Goal: Task Accomplishment & Management: Use online tool/utility

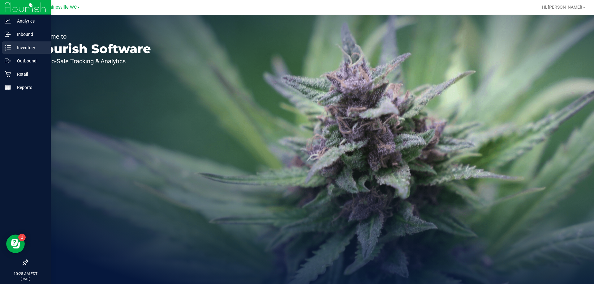
click at [26, 47] on p "Inventory" at bounding box center [29, 47] width 37 height 7
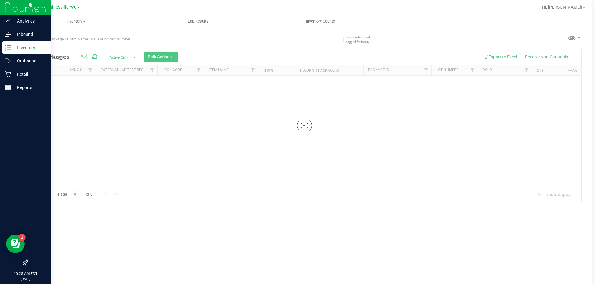
click at [33, 49] on p "Inventory" at bounding box center [29, 47] width 37 height 7
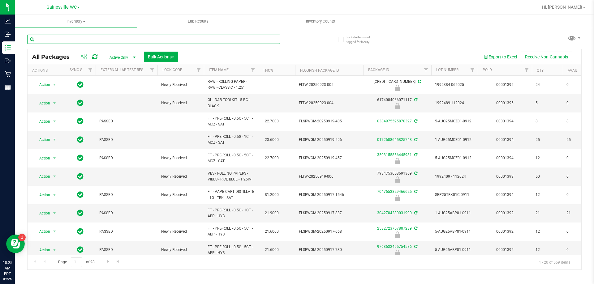
click at [70, 38] on input "text" at bounding box center [153, 39] width 253 height 9
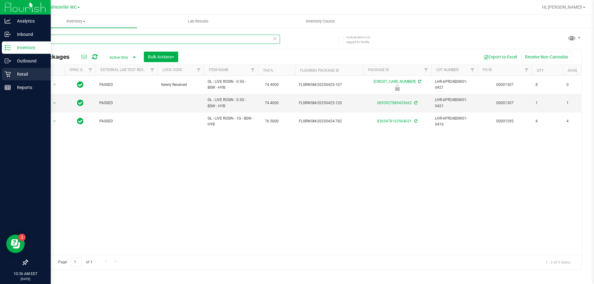
type input "sweet"
click at [31, 76] on p "Retail" at bounding box center [29, 74] width 37 height 7
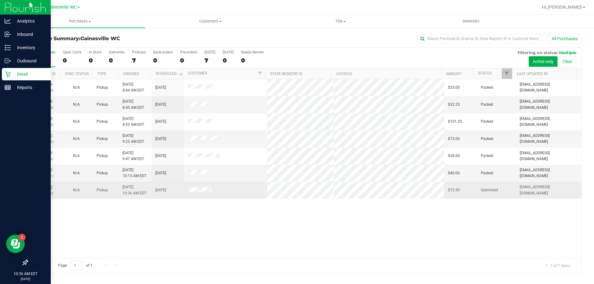
click at [49, 187] on link "12002462" at bounding box center [43, 187] width 17 height 4
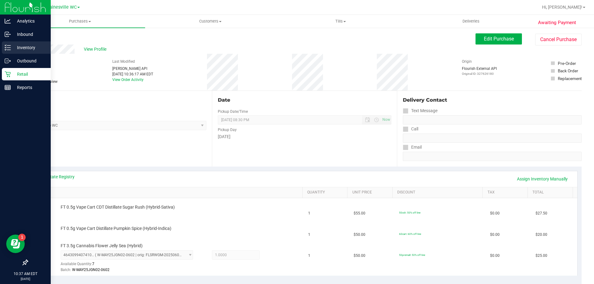
click at [15, 52] on div "Inventory" at bounding box center [26, 47] width 49 height 12
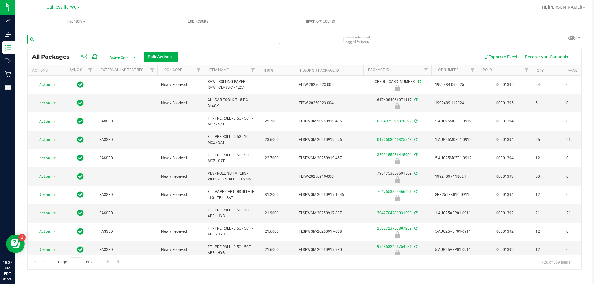
click at [142, 41] on input "text" at bounding box center [153, 39] width 253 height 9
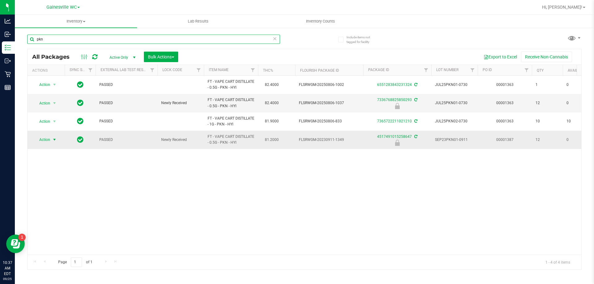
type input "pkn"
click at [52, 138] on span "select" at bounding box center [54, 139] width 5 height 5
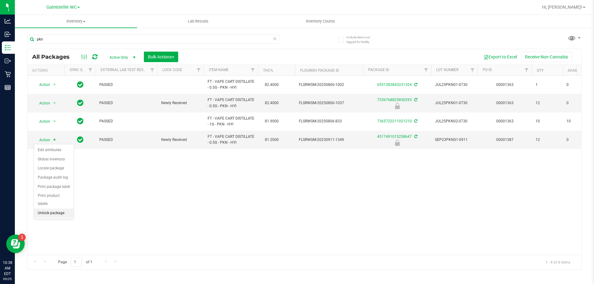
click at [43, 209] on li "Unlock package" at bounding box center [54, 213] width 40 height 9
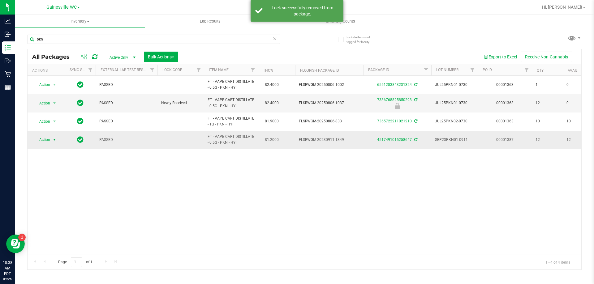
click at [49, 140] on span "Action" at bounding box center [42, 139] width 17 height 9
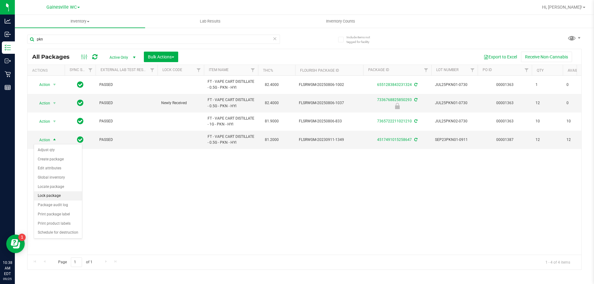
click at [48, 199] on li "Lock package" at bounding box center [58, 195] width 48 height 9
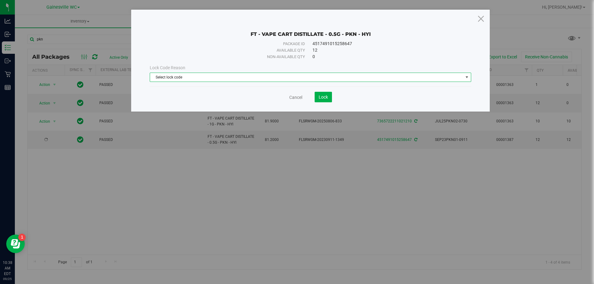
click at [185, 79] on span "Select lock code" at bounding box center [306, 77] width 313 height 9
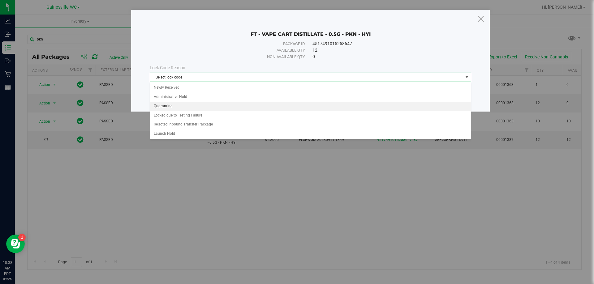
click at [178, 105] on li "Quarantine" at bounding box center [310, 106] width 321 height 9
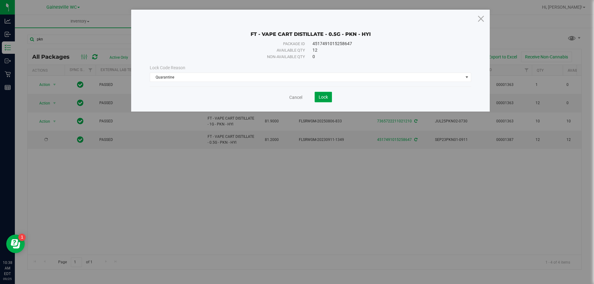
click at [328, 96] on span "Lock" at bounding box center [323, 97] width 9 height 5
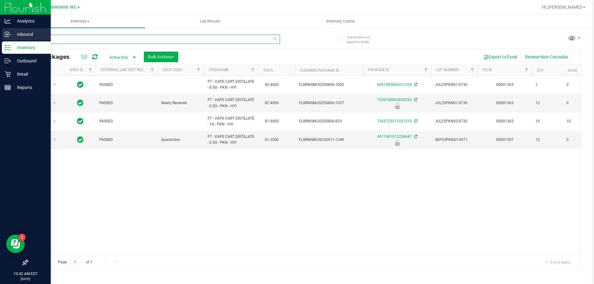
drag, startPoint x: 54, startPoint y: 39, endPoint x: 0, endPoint y: 39, distance: 54.1
click at [0, 39] on div "Analytics Inbound Inventory Outbound Retail Reports 10:42 AM EDT [DATE] 09/25 G…" at bounding box center [297, 142] width 594 height 284
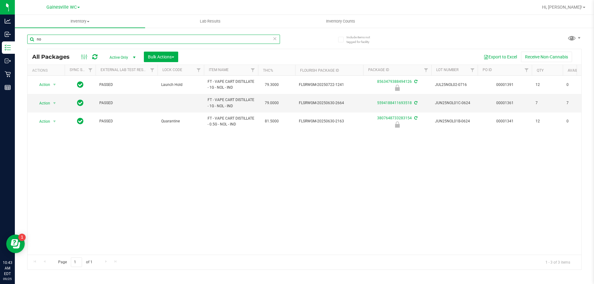
type input "n"
type input "d"
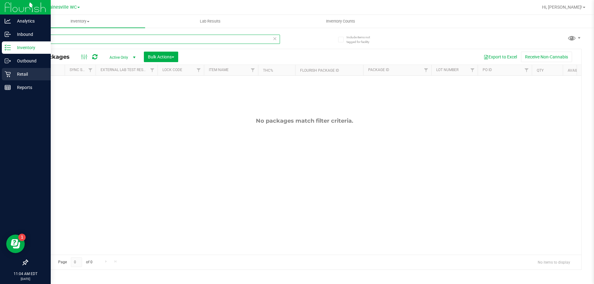
type input "sjy"
click at [9, 71] on icon at bounding box center [8, 74] width 6 height 6
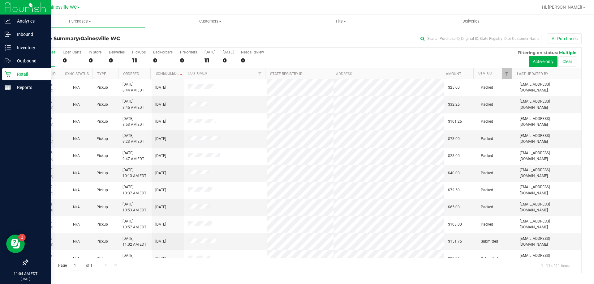
scroll to position [9, 0]
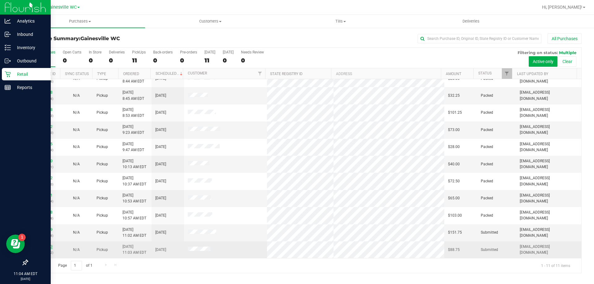
click at [41, 247] on link "12002633" at bounding box center [43, 247] width 17 height 4
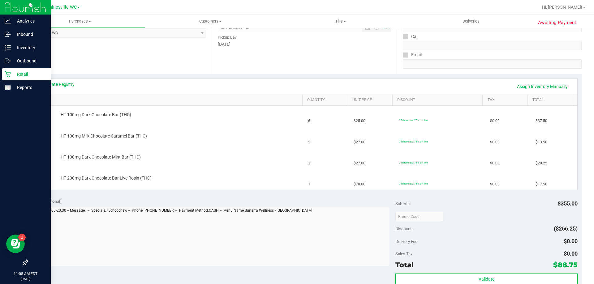
scroll to position [247, 0]
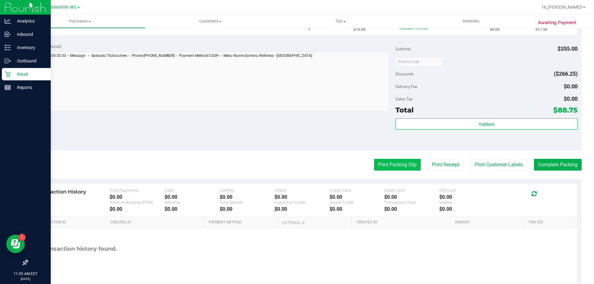
click at [387, 165] on button "Print Packing Slip" at bounding box center [397, 165] width 47 height 12
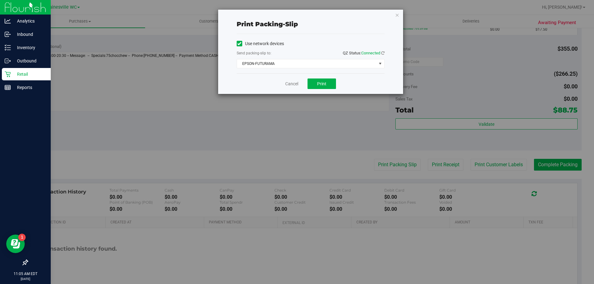
click at [327, 59] on div "Use network devices Send packing-slip to: QZ Status: Connected EPSON-FUTURAMA C…" at bounding box center [311, 53] width 148 height 29
click at [326, 61] on span "EPSON-FUTURAMA" at bounding box center [306, 63] width 139 height 9
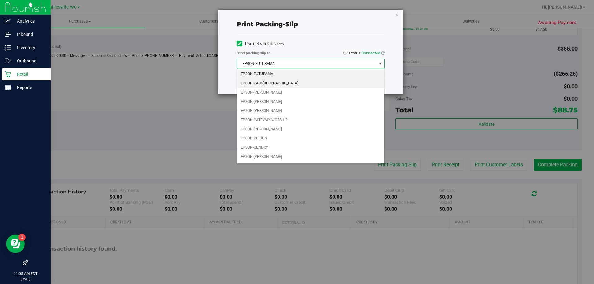
click at [273, 86] on li "EPSON-GABI-[GEOGRAPHIC_DATA]" at bounding box center [310, 83] width 147 height 9
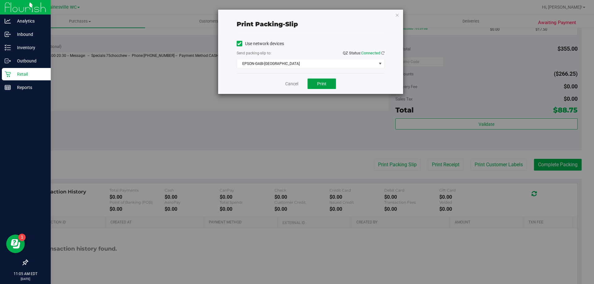
click at [328, 86] on button "Print" at bounding box center [321, 84] width 28 height 11
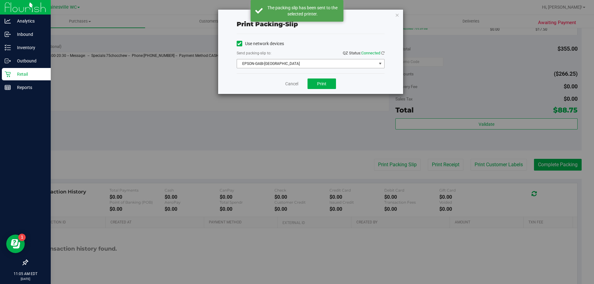
click at [306, 65] on span "EPSON-GABI-[GEOGRAPHIC_DATA]" at bounding box center [306, 63] width 139 height 9
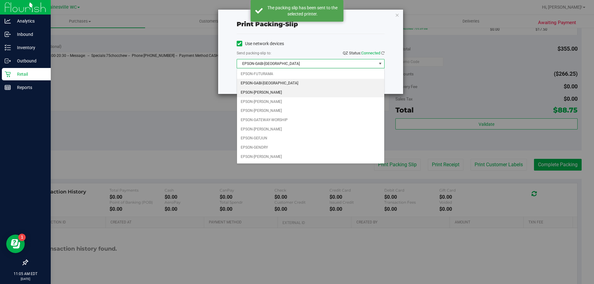
click at [277, 93] on li "EPSON-[PERSON_NAME]" at bounding box center [310, 92] width 147 height 9
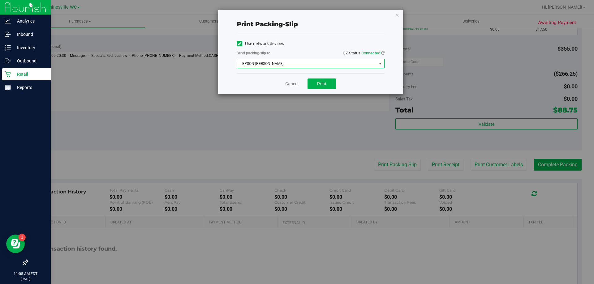
click at [400, 14] on div "Print packing-slip Use network devices Send packing-slip to: QZ Status: Connect…" at bounding box center [310, 52] width 185 height 84
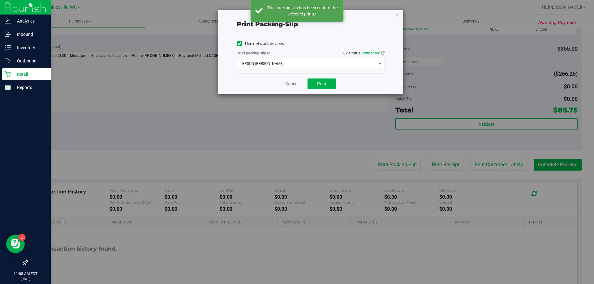
click at [395, 21] on div "Print packing-slip Use network devices Send packing-slip to: QZ Status: Connect…" at bounding box center [310, 52] width 185 height 84
click at [395, 16] on icon "button" at bounding box center [397, 14] width 4 height 7
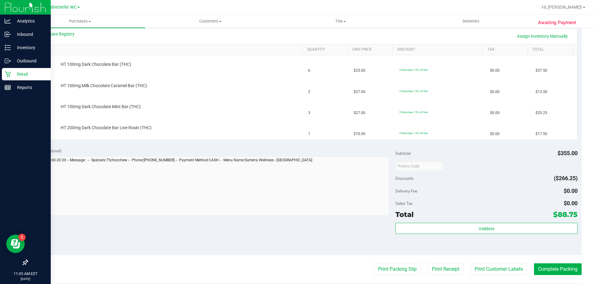
scroll to position [0, 0]
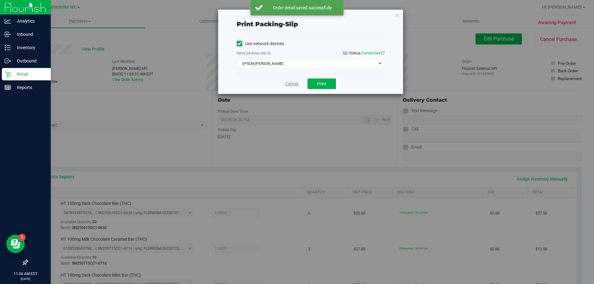
click at [290, 85] on link "Cancel" at bounding box center [291, 84] width 13 height 6
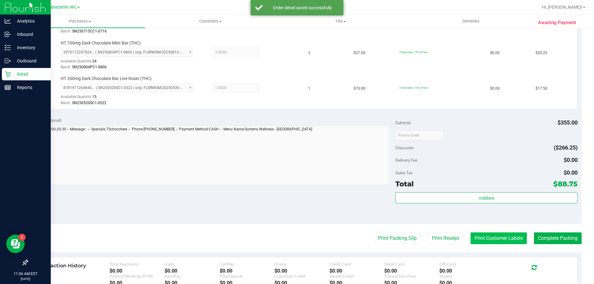
scroll to position [329, 0]
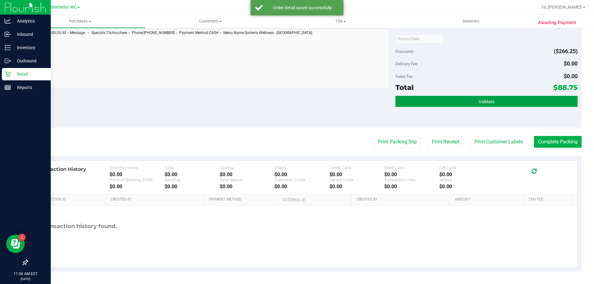
click at [481, 104] on span "Validate" at bounding box center [486, 101] width 16 height 5
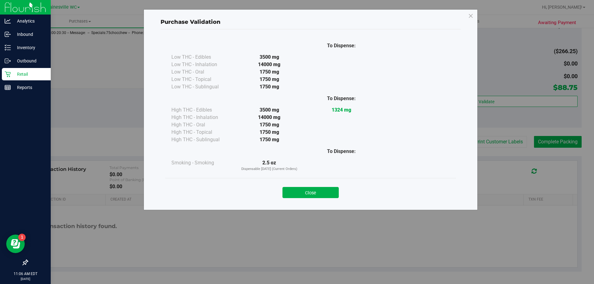
click at [323, 191] on button "Close" at bounding box center [310, 192] width 56 height 11
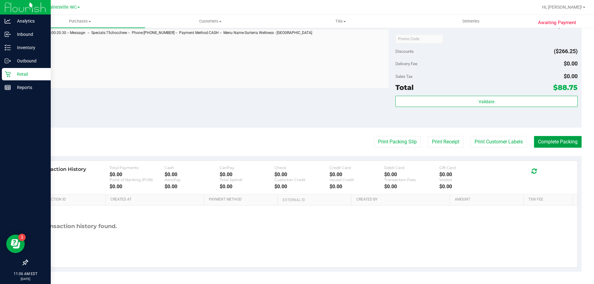
click at [564, 139] on button "Complete Packing" at bounding box center [558, 142] width 48 height 12
